Goal: Information Seeking & Learning: Check status

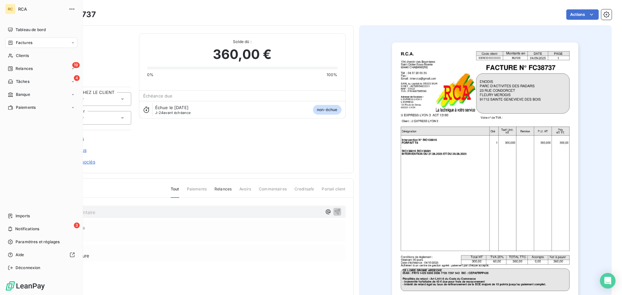
click at [9, 43] on icon at bounding box center [11, 42] width 4 height 4
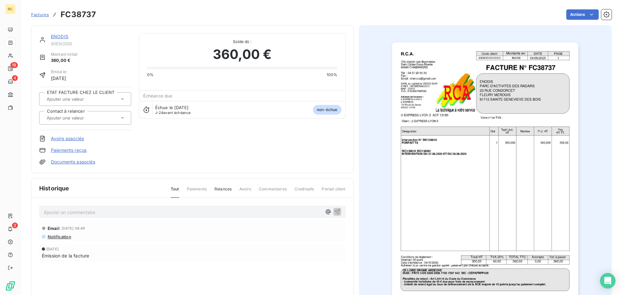
click at [161, 39] on span "Solde dû :" at bounding box center [242, 42] width 190 height 6
click at [43, 16] on span "Factures" at bounding box center [40, 14] width 18 height 5
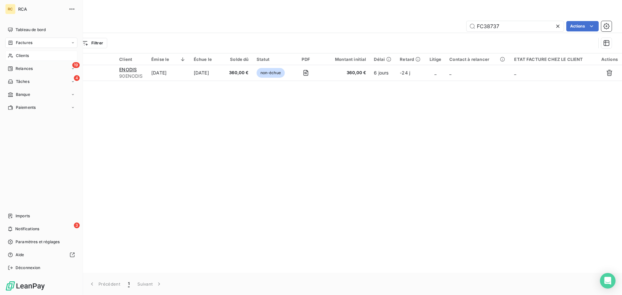
click at [16, 58] on span "Clients" at bounding box center [22, 56] width 13 height 6
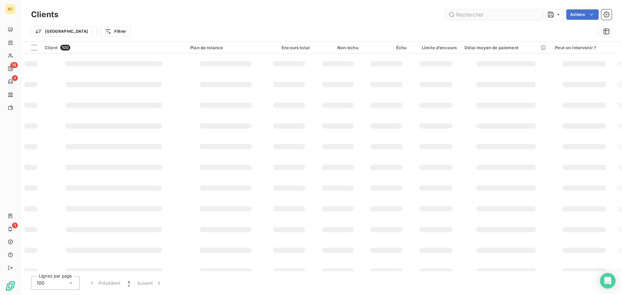
click at [502, 16] on input "text" at bounding box center [494, 14] width 97 height 10
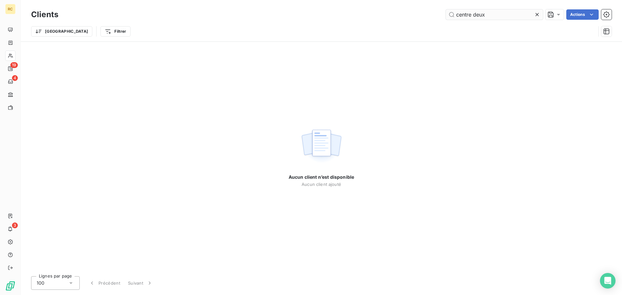
click at [454, 14] on input "centre deux" at bounding box center [494, 14] width 97 height 10
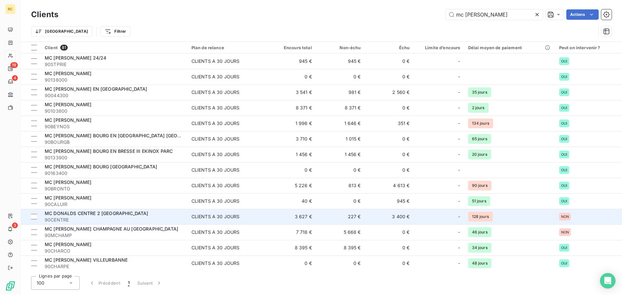
type input "mc [PERSON_NAME]"
click at [123, 211] on span "MC DONALDS CENTRE 2 [GEOGRAPHIC_DATA]" at bounding box center [97, 213] width 104 height 6
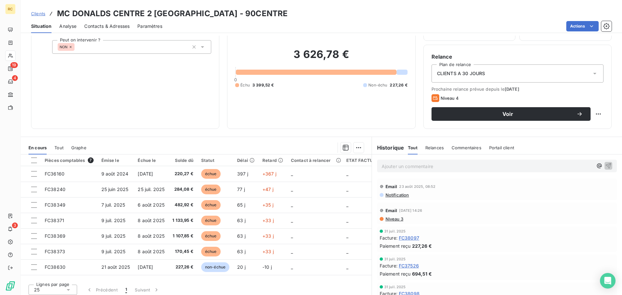
scroll to position [44, 0]
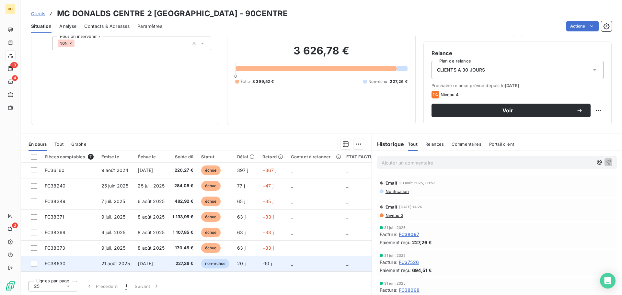
click at [173, 262] on td "227,26 €" at bounding box center [182, 264] width 29 height 16
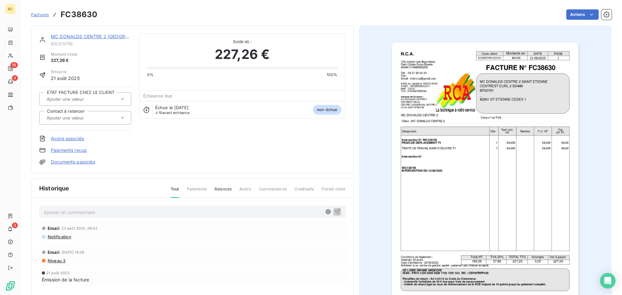
click at [83, 163] on link "Documents associés" at bounding box center [73, 162] width 44 height 6
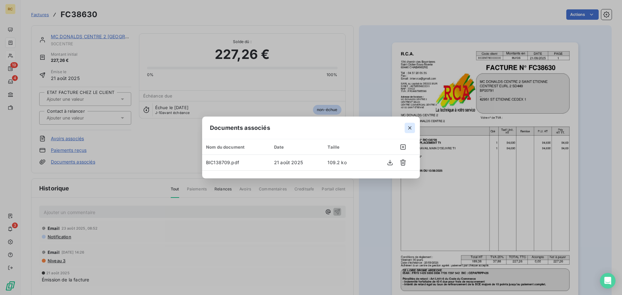
click at [411, 127] on icon "button" at bounding box center [409, 128] width 6 height 6
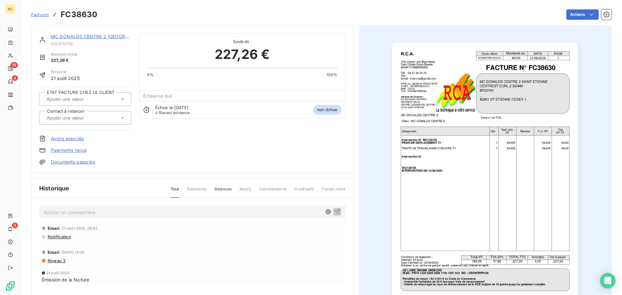
click at [543, 67] on img "button" at bounding box center [485, 174] width 186 height 264
click at [37, 13] on span "Factures" at bounding box center [40, 14] width 18 height 5
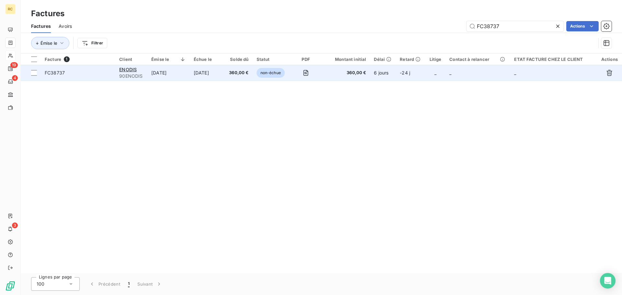
click at [71, 74] on span "FC38737" at bounding box center [78, 73] width 67 height 6
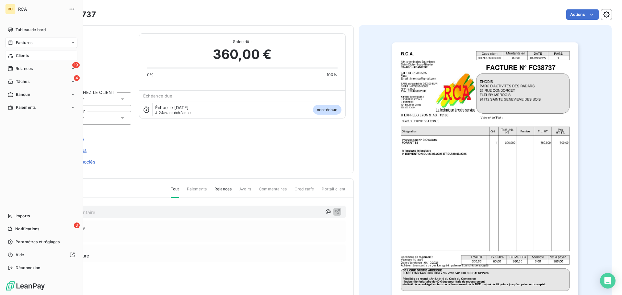
click at [29, 42] on span "Factures" at bounding box center [24, 43] width 17 height 6
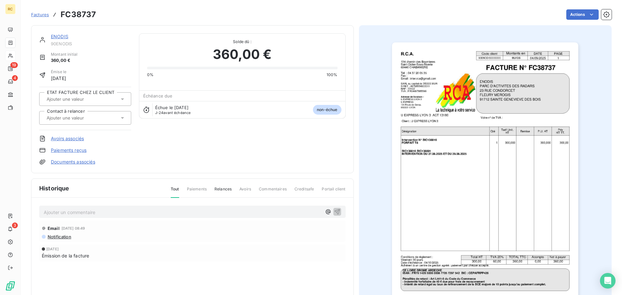
drag, startPoint x: 135, startPoint y: 43, endPoint x: 129, endPoint y: 42, distance: 6.9
click at [135, 43] on div "ENODIS 90ENODIS Montant initial 360,00 € Émise le [DATE] ETAT FACTURE CHEZ LE C…" at bounding box center [192, 99] width 306 height 132
click at [38, 13] on span "Factures" at bounding box center [40, 14] width 18 height 5
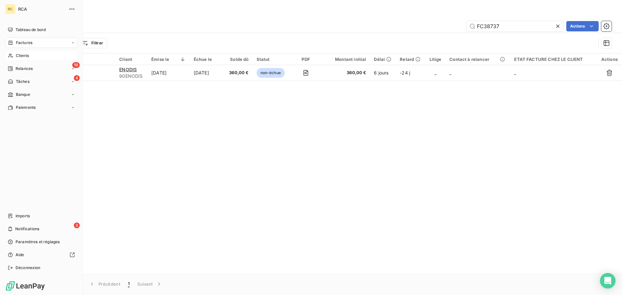
click at [13, 54] on div "Clients" at bounding box center [41, 56] width 72 height 10
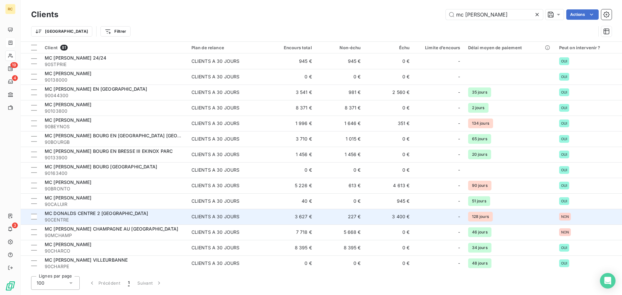
click at [115, 213] on span "MC DONALDS CENTRE 2 [GEOGRAPHIC_DATA]" at bounding box center [97, 213] width 104 height 6
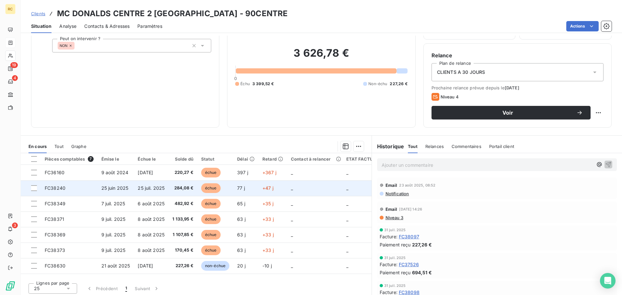
scroll to position [44, 0]
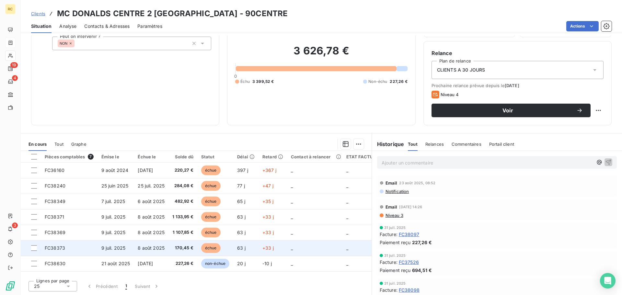
click at [131, 248] on td "9 juil. 2025" at bounding box center [115, 248] width 37 height 16
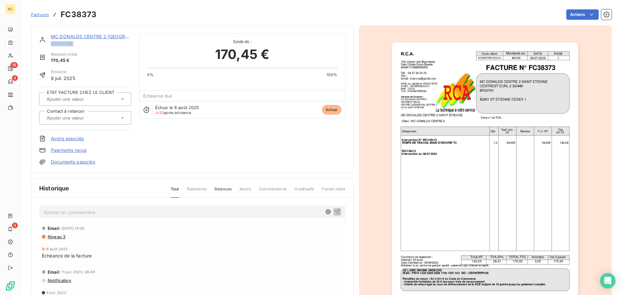
drag, startPoint x: 51, startPoint y: 43, endPoint x: 75, endPoint y: 46, distance: 24.1
click at [75, 46] on span "90CENTRE" at bounding box center [91, 43] width 80 height 5
drag, startPoint x: 68, startPoint y: 42, endPoint x: 74, endPoint y: 47, distance: 8.4
click at [74, 46] on span "90CENTRE" at bounding box center [91, 43] width 80 height 5
click at [67, 42] on span "90CENTRE" at bounding box center [91, 43] width 80 height 5
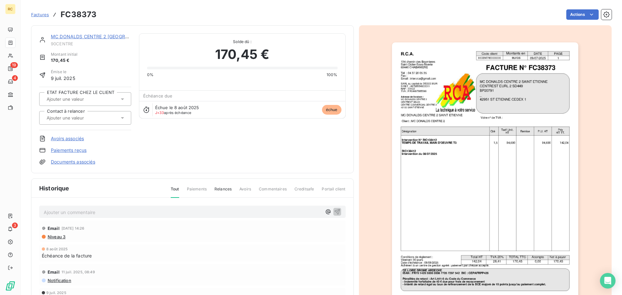
click at [64, 43] on span "90CENTRE" at bounding box center [91, 43] width 80 height 5
copy span "90CENTRE"
click at [37, 16] on span "Factures" at bounding box center [40, 14] width 18 height 5
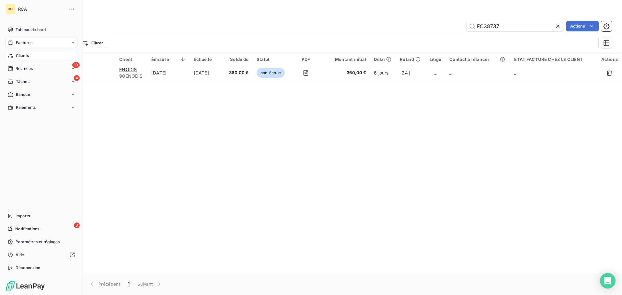
click at [17, 58] on span "Clients" at bounding box center [22, 56] width 13 height 6
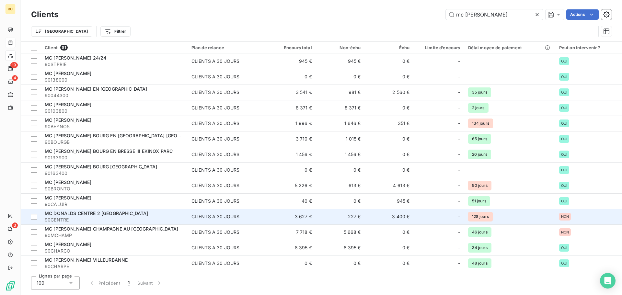
click at [98, 219] on span "90CENTRE" at bounding box center [114, 220] width 139 height 6
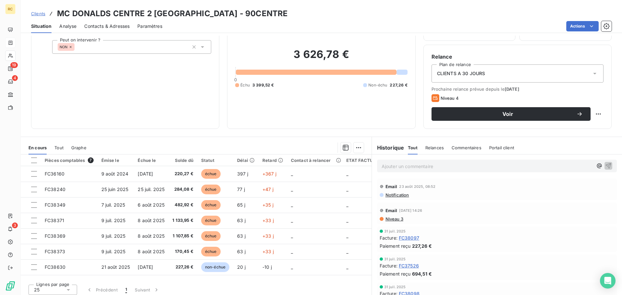
scroll to position [44, 0]
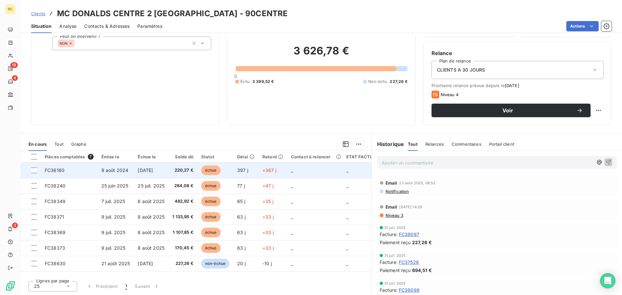
click at [69, 170] on td "FC36160" at bounding box center [69, 171] width 57 height 16
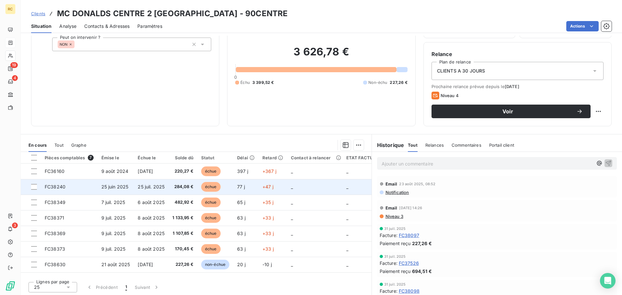
scroll to position [44, 0]
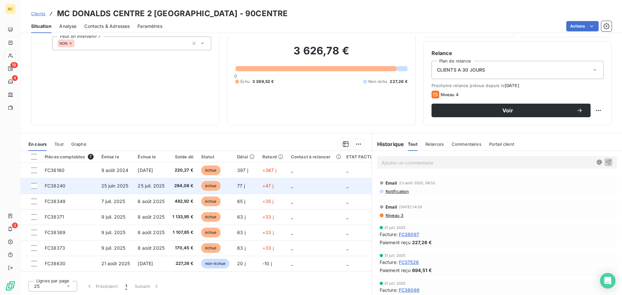
click at [67, 189] on td "FC38240" at bounding box center [69, 186] width 57 height 16
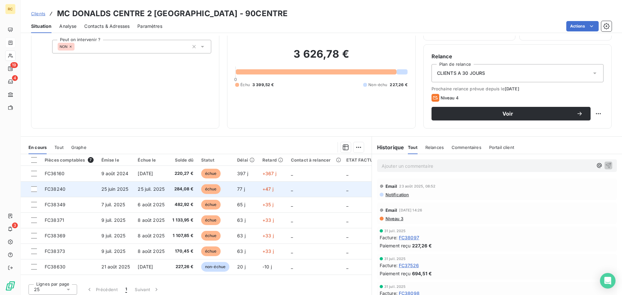
scroll to position [44, 0]
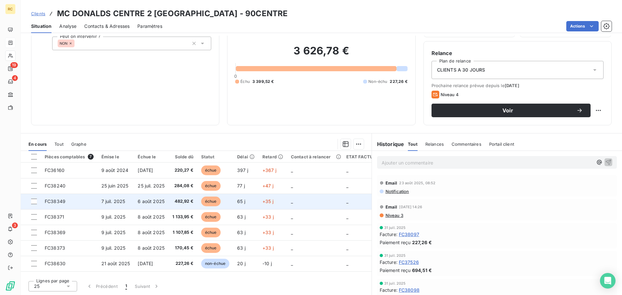
click at [161, 203] on span "6 août 2025" at bounding box center [151, 202] width 27 height 6
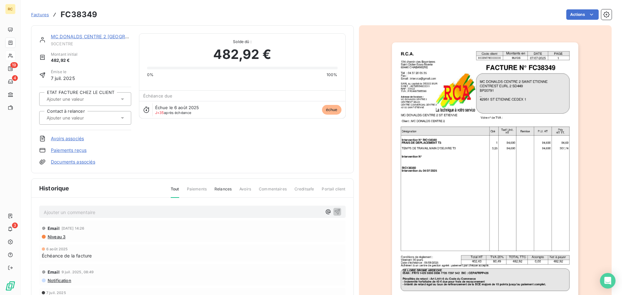
click at [40, 13] on span "Factures" at bounding box center [40, 14] width 18 height 5
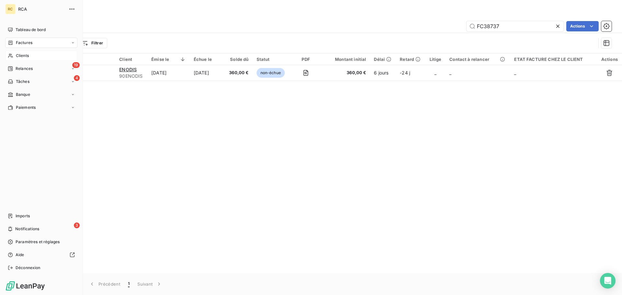
click at [21, 56] on span "Clients" at bounding box center [22, 56] width 13 height 6
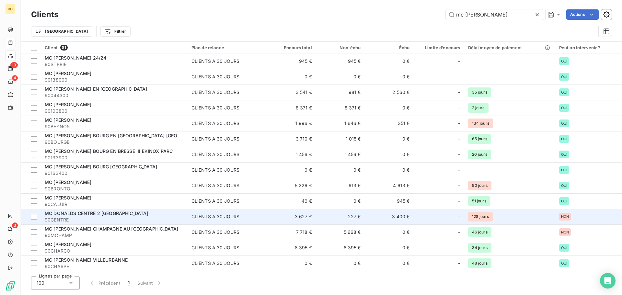
click at [106, 215] on span "MC DONALDS CENTRE 2 [GEOGRAPHIC_DATA]" at bounding box center [97, 213] width 104 height 6
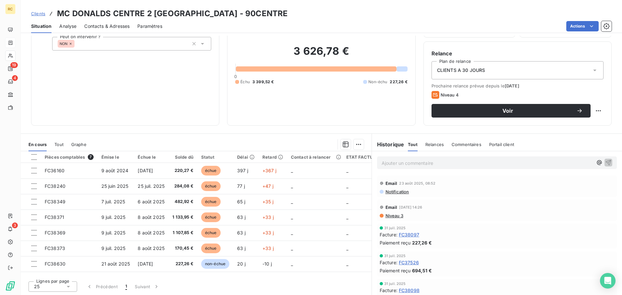
scroll to position [44, 0]
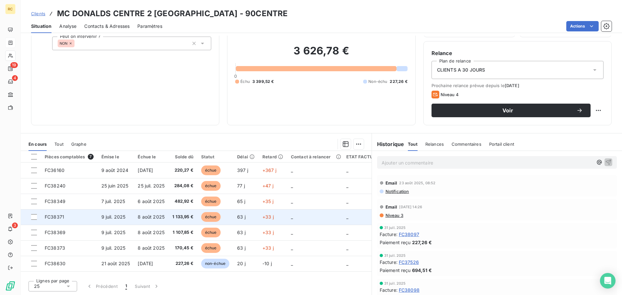
click at [95, 218] on td "FC38371" at bounding box center [69, 217] width 57 height 16
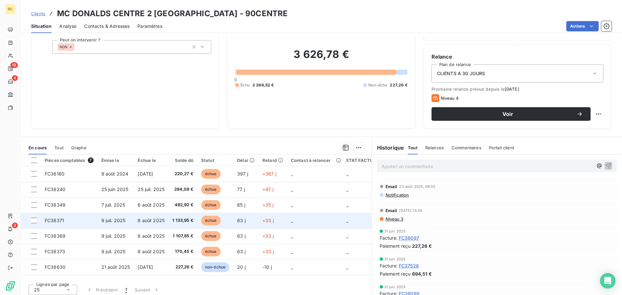
scroll to position [44, 0]
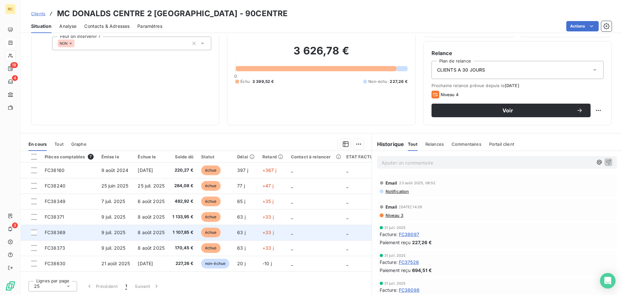
click at [161, 234] on span "8 août 2025" at bounding box center [151, 233] width 27 height 6
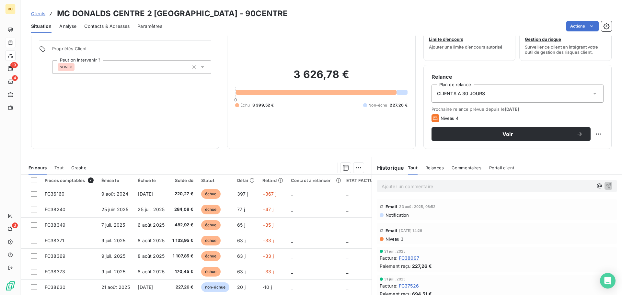
scroll to position [44, 0]
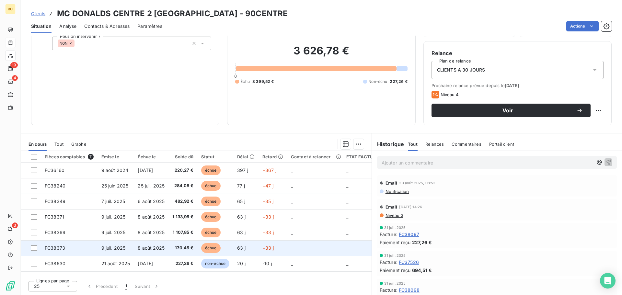
click at [132, 250] on td "9 juil. 2025" at bounding box center [115, 248] width 37 height 16
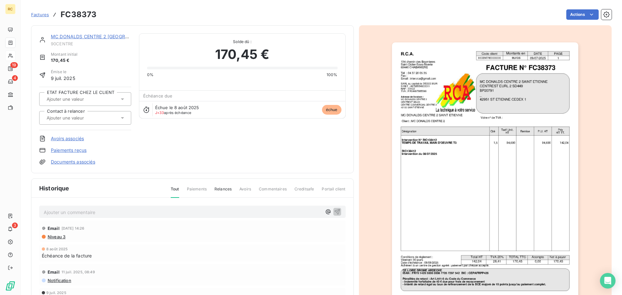
click at [90, 16] on h3 "FC38373" at bounding box center [79, 15] width 36 height 12
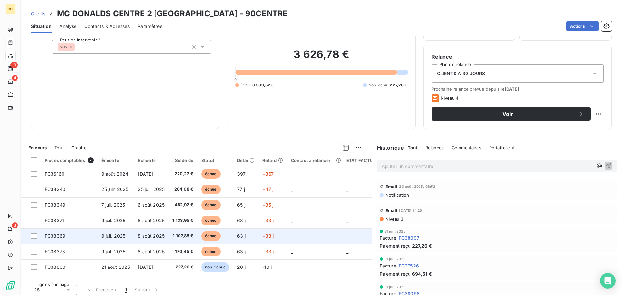
scroll to position [44, 0]
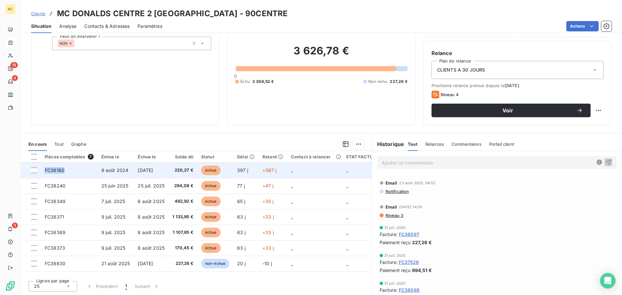
drag, startPoint x: 65, startPoint y: 172, endPoint x: 45, endPoint y: 171, distance: 20.1
click at [45, 171] on td "FC36160" at bounding box center [69, 171] width 57 height 16
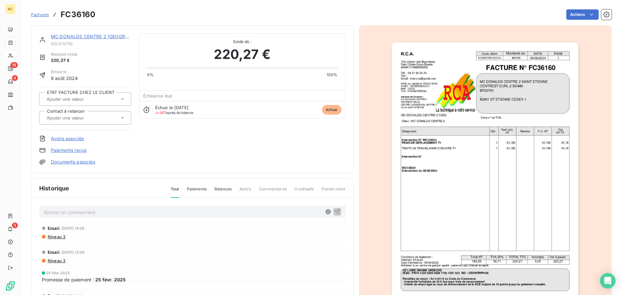
click at [94, 17] on h3 "FC36160" at bounding box center [78, 15] width 35 height 12
copy section "FC36160 Actions"
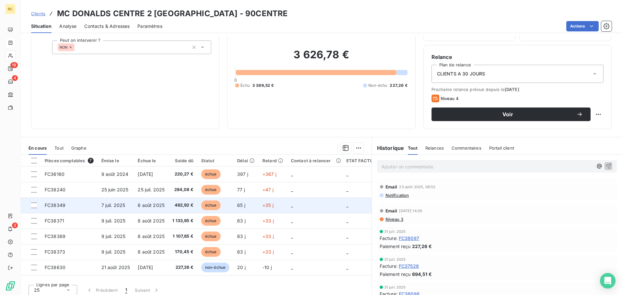
scroll to position [44, 0]
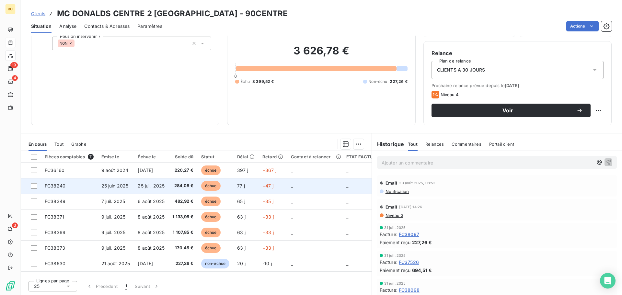
click at [180, 182] on td "284,08 €" at bounding box center [182, 186] width 29 height 16
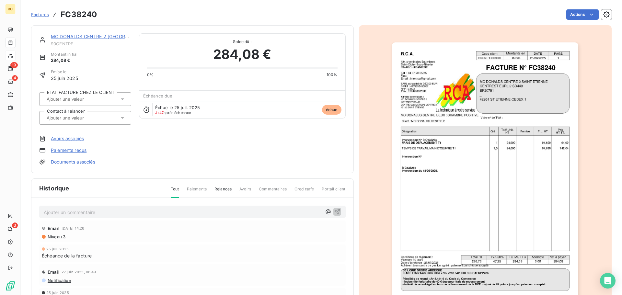
click at [99, 18] on div "Factures FC38240 Actions" at bounding box center [321, 15] width 580 height 14
click at [92, 13] on h3 "FC38240" at bounding box center [79, 15] width 36 height 12
copy h3 "FC38240"
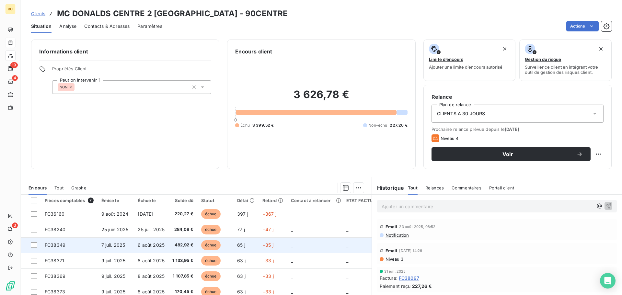
click at [55, 248] on td "FC38349" at bounding box center [69, 245] width 57 height 16
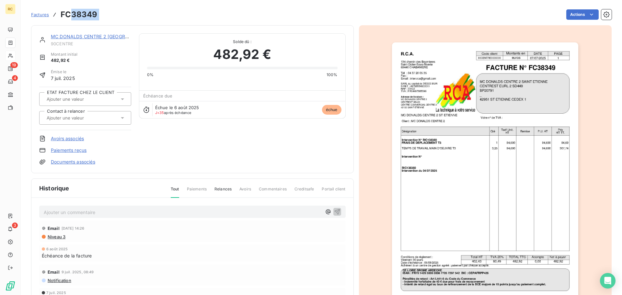
drag, startPoint x: 100, startPoint y: 15, endPoint x: 69, endPoint y: 16, distance: 31.1
click at [69, 16] on div "Factures FC38349 Actions" at bounding box center [321, 15] width 580 height 14
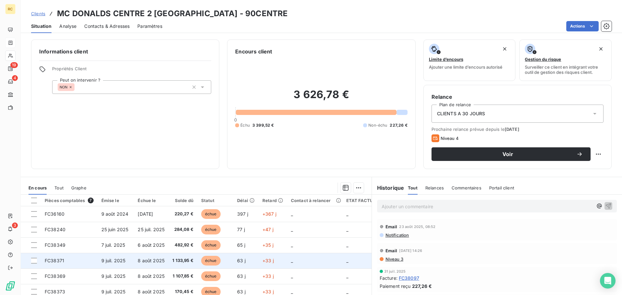
click at [56, 262] on span "FC38371" at bounding box center [54, 261] width 19 height 6
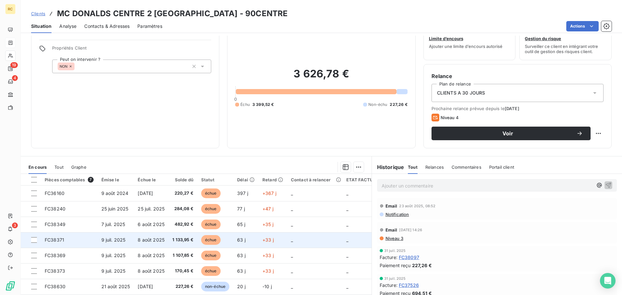
scroll to position [44, 0]
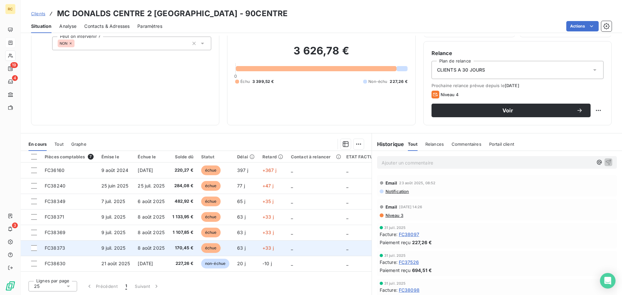
click at [65, 251] on td "FC38373" at bounding box center [69, 248] width 57 height 16
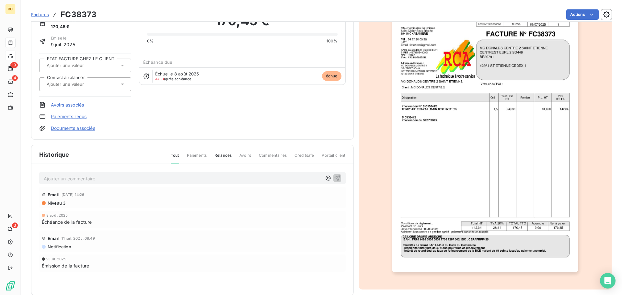
scroll to position [45, 0]
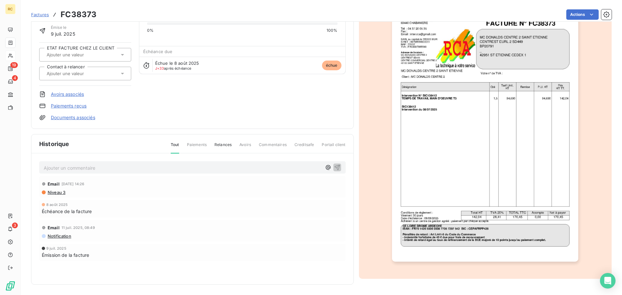
click at [205, 145] on span "Paiements" at bounding box center [197, 147] width 20 height 11
click at [227, 144] on span "Relances" at bounding box center [222, 147] width 17 height 11
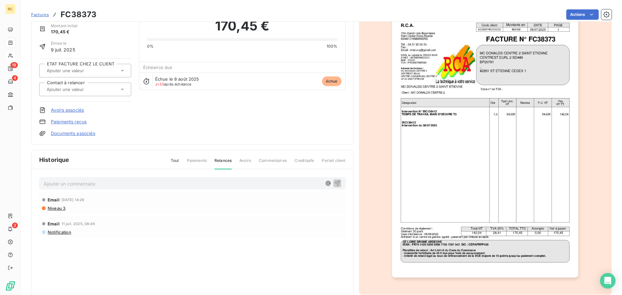
scroll to position [0, 0]
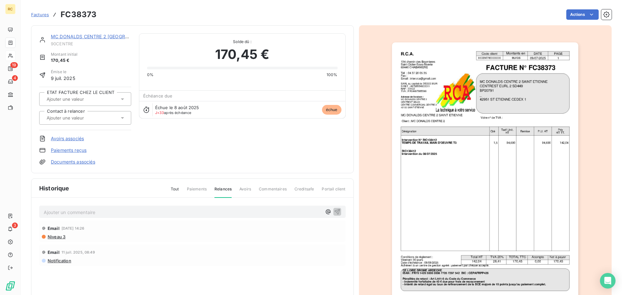
click at [36, 14] on span "Factures" at bounding box center [40, 14] width 18 height 5
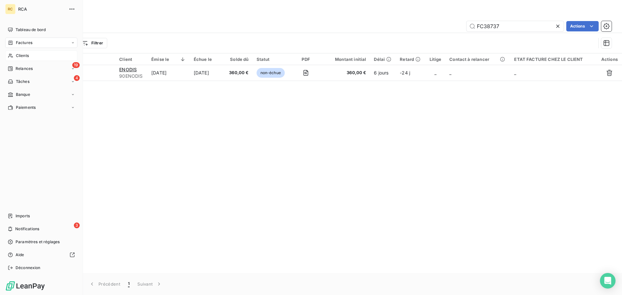
click at [24, 55] on span "Clients" at bounding box center [22, 56] width 13 height 6
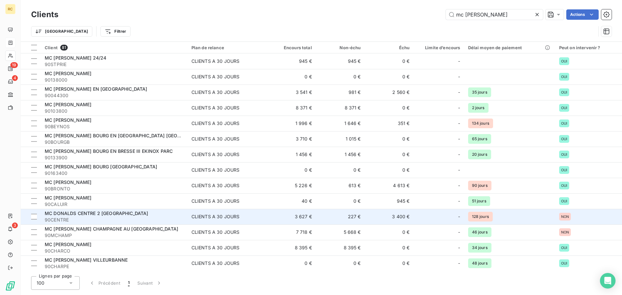
click at [113, 213] on span "MC DONALDS CENTRE 2 [GEOGRAPHIC_DATA]" at bounding box center [97, 213] width 104 height 6
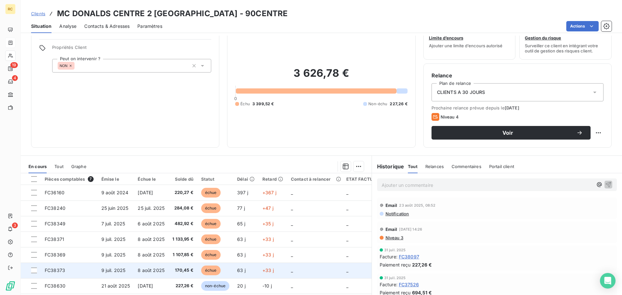
scroll to position [44, 0]
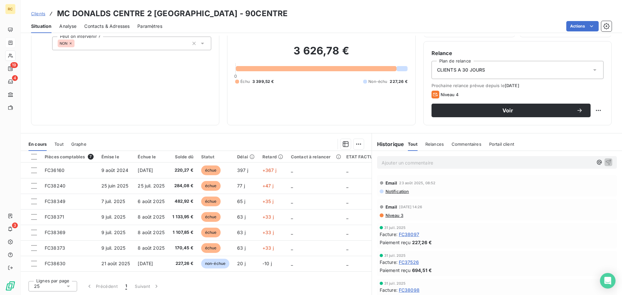
click at [64, 145] on div "En cours Tout Graphe" at bounding box center [196, 144] width 351 height 14
click at [60, 144] on span "Tout" at bounding box center [58, 144] width 9 height 5
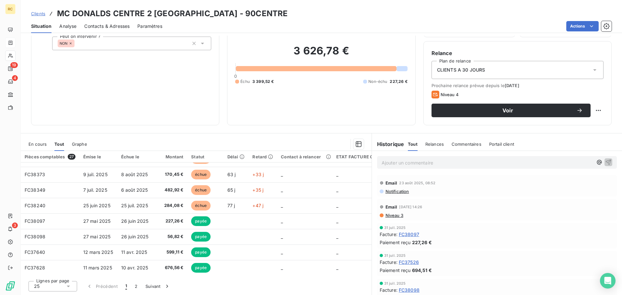
scroll to position [0, 0]
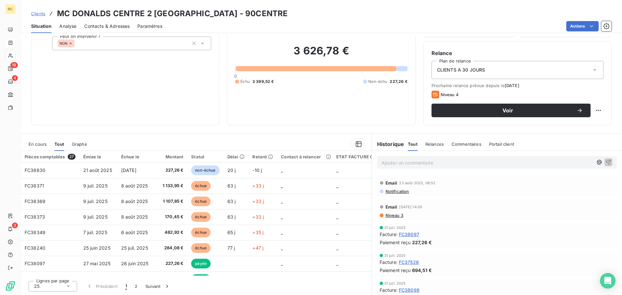
click at [43, 142] on span "En cours" at bounding box center [37, 144] width 18 height 5
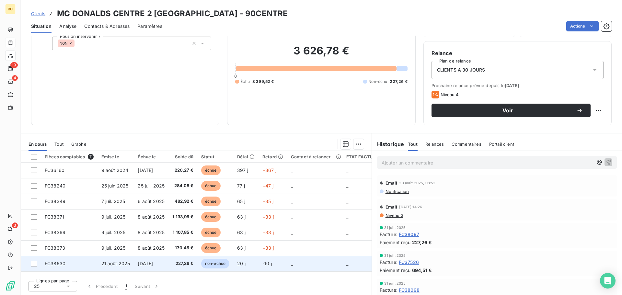
click at [99, 264] on td "21 août 2025" at bounding box center [115, 264] width 37 height 16
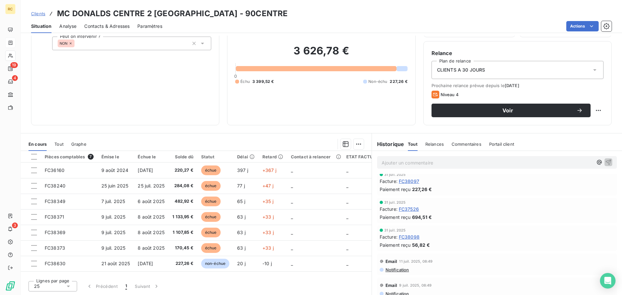
scroll to position [65, 0]
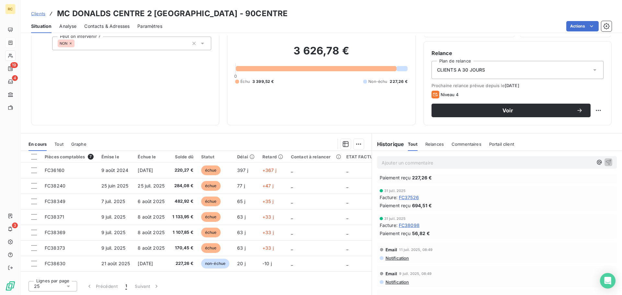
click at [61, 143] on span "Tout" at bounding box center [58, 144] width 9 height 5
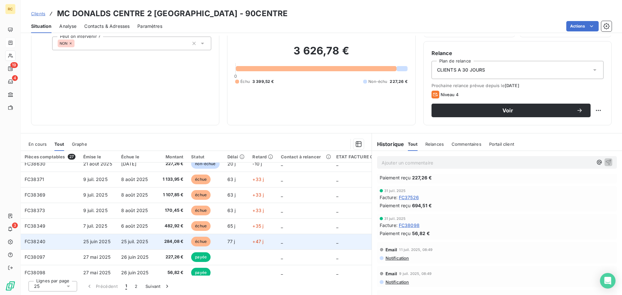
scroll to position [0, 0]
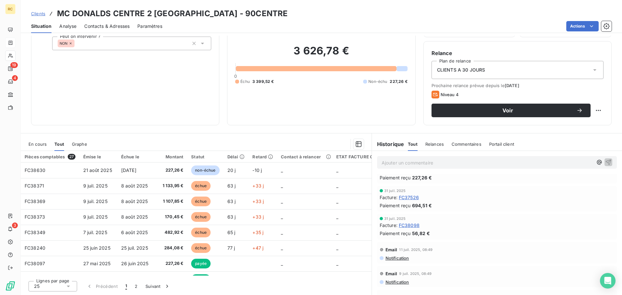
click at [32, 145] on span "En cours" at bounding box center [37, 144] width 18 height 5
